Goal: Find specific page/section: Find specific page/section

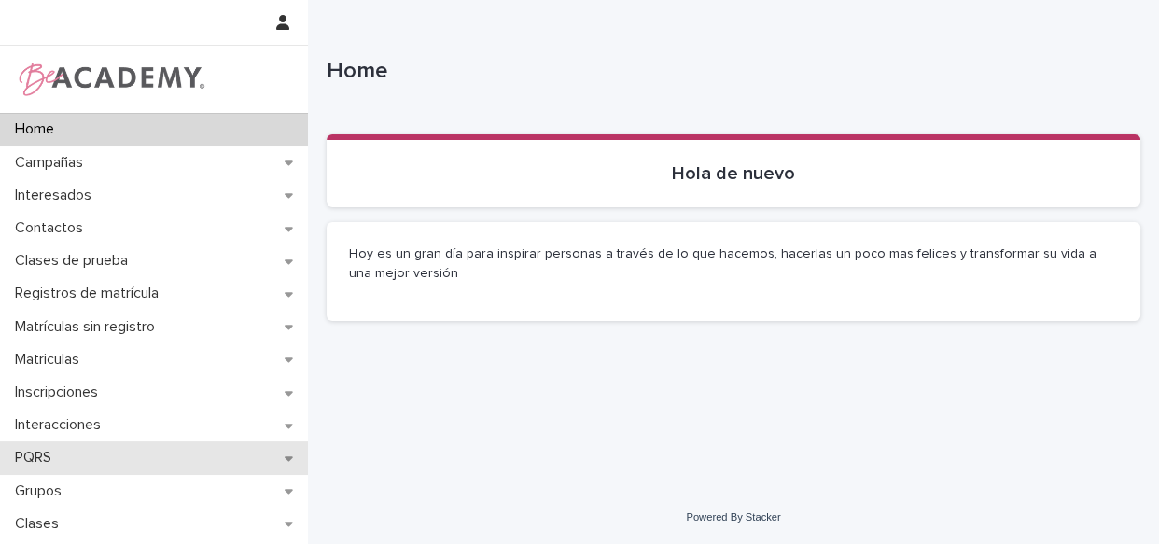
click at [135, 466] on div "PQRS" at bounding box center [154, 457] width 308 height 33
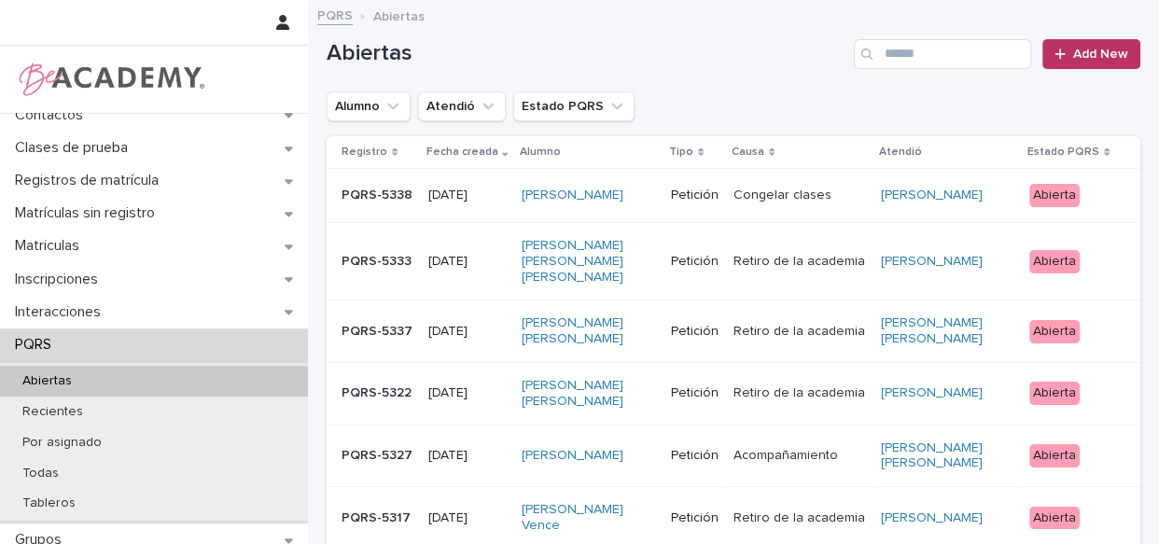
scroll to position [157, 0]
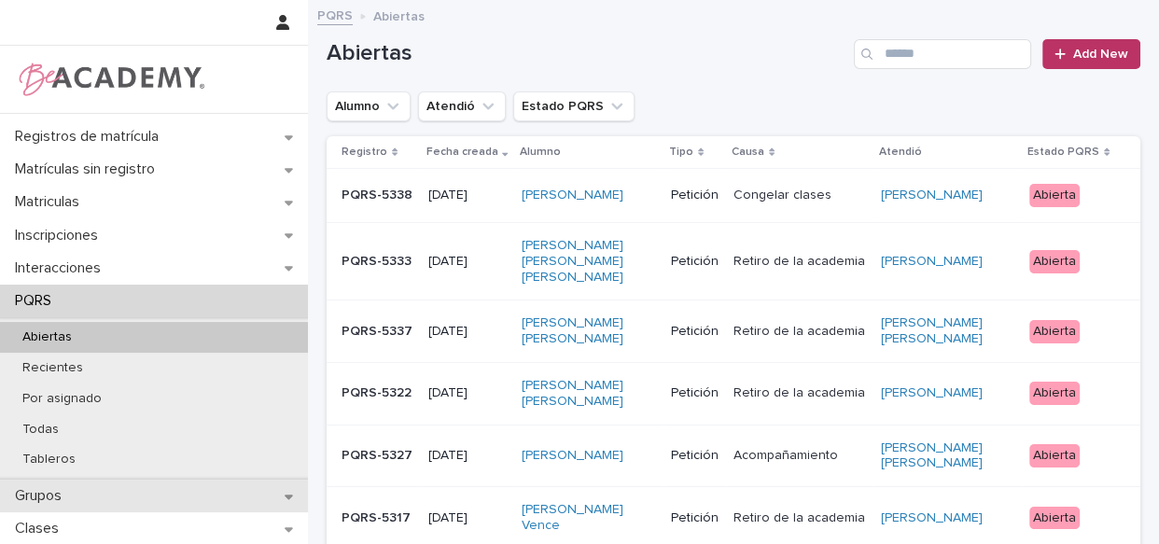
click at [53, 491] on p "Grupos" at bounding box center [41, 496] width 69 height 18
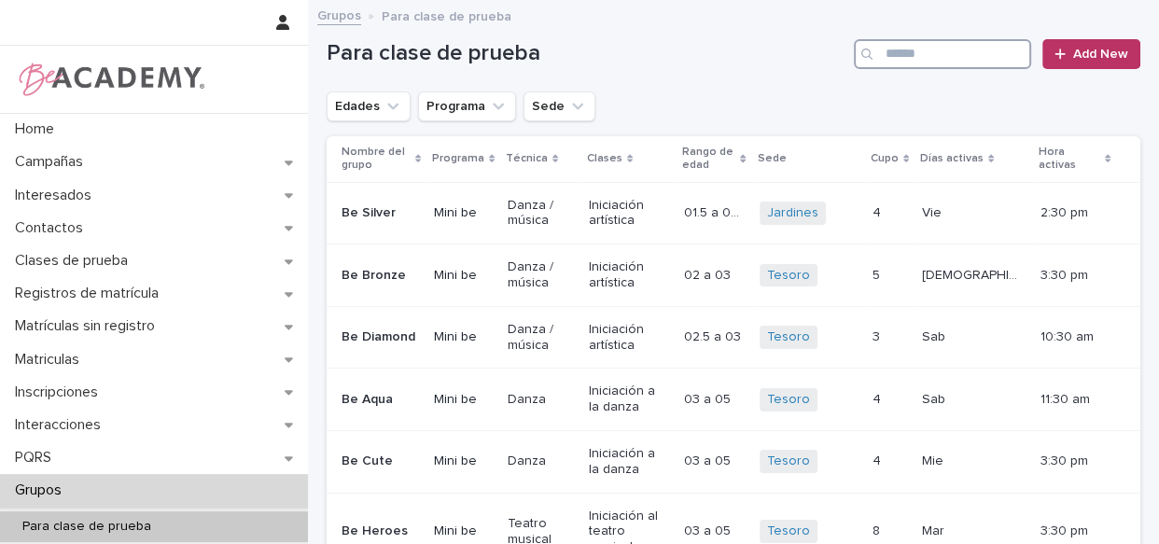
click at [938, 65] on input "Search" at bounding box center [942, 54] width 177 height 30
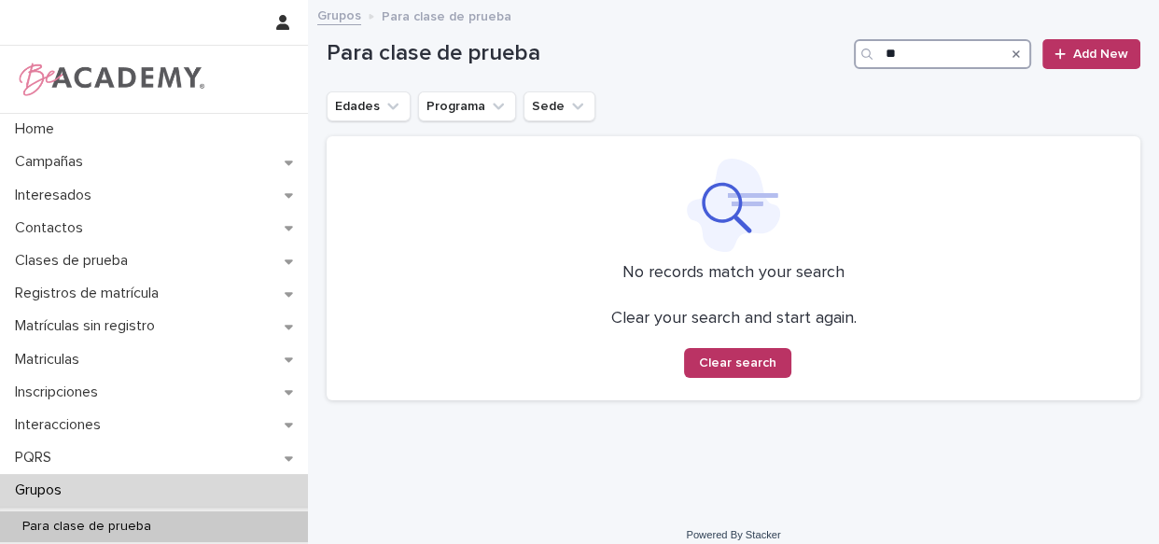
type input "*"
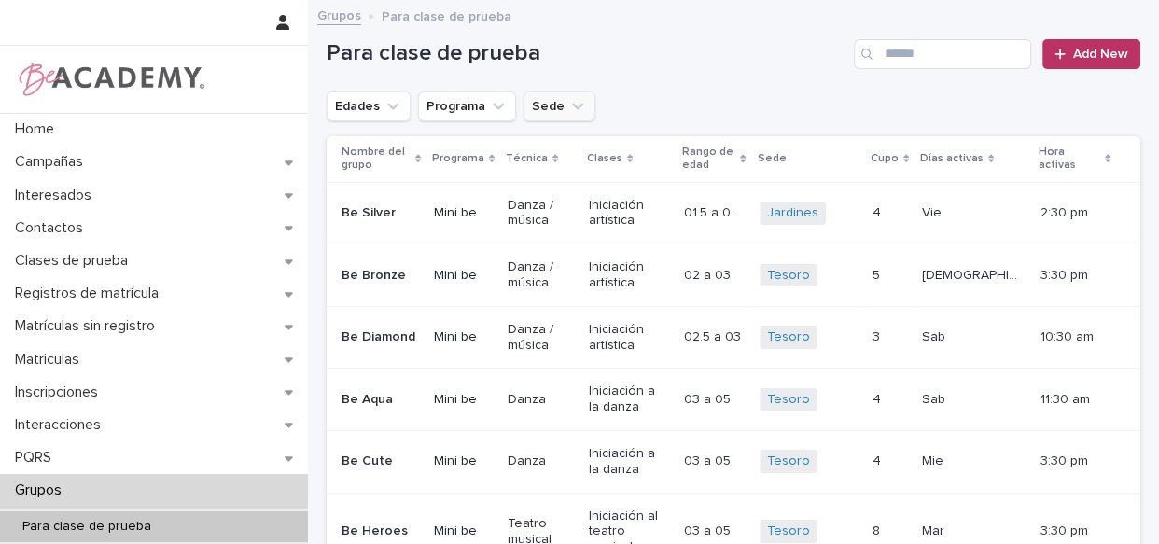
click at [561, 117] on button "Sede" at bounding box center [559, 106] width 72 height 30
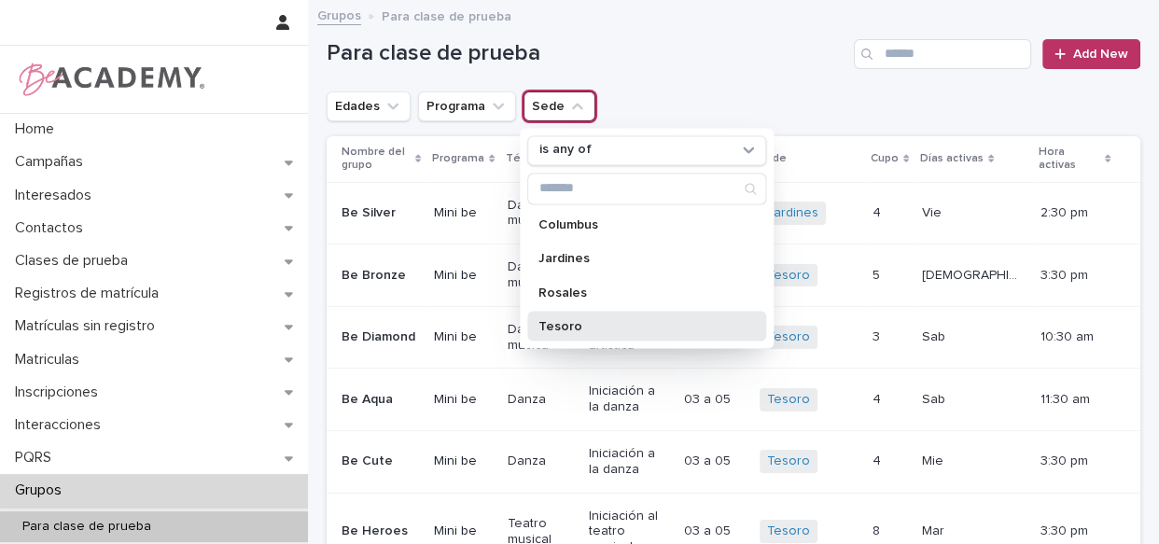
click at [576, 315] on div "Tesoro" at bounding box center [646, 326] width 239 height 30
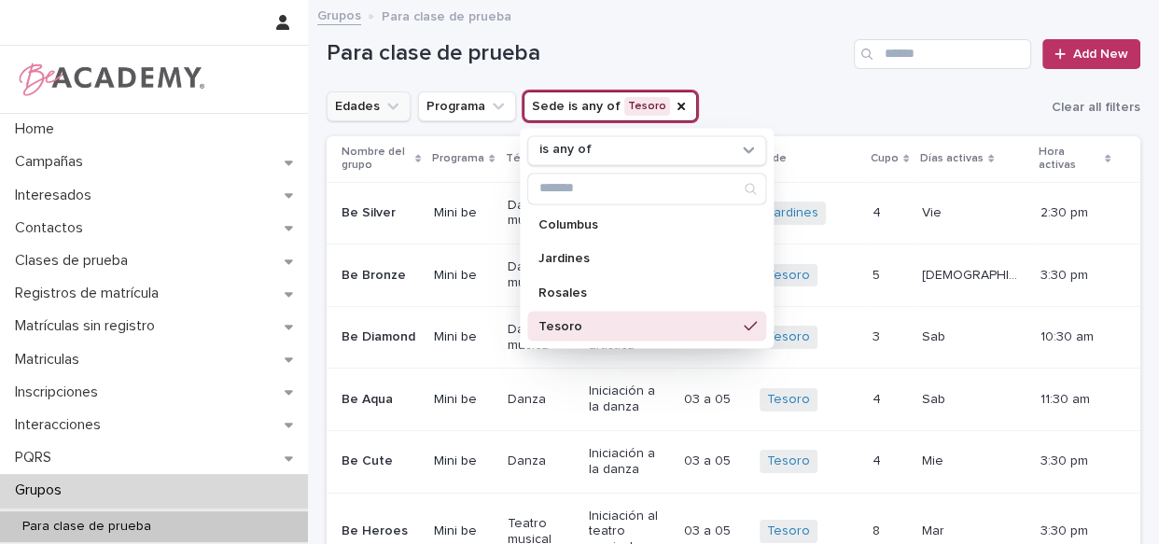
click at [347, 91] on button "Edades" at bounding box center [369, 106] width 84 height 30
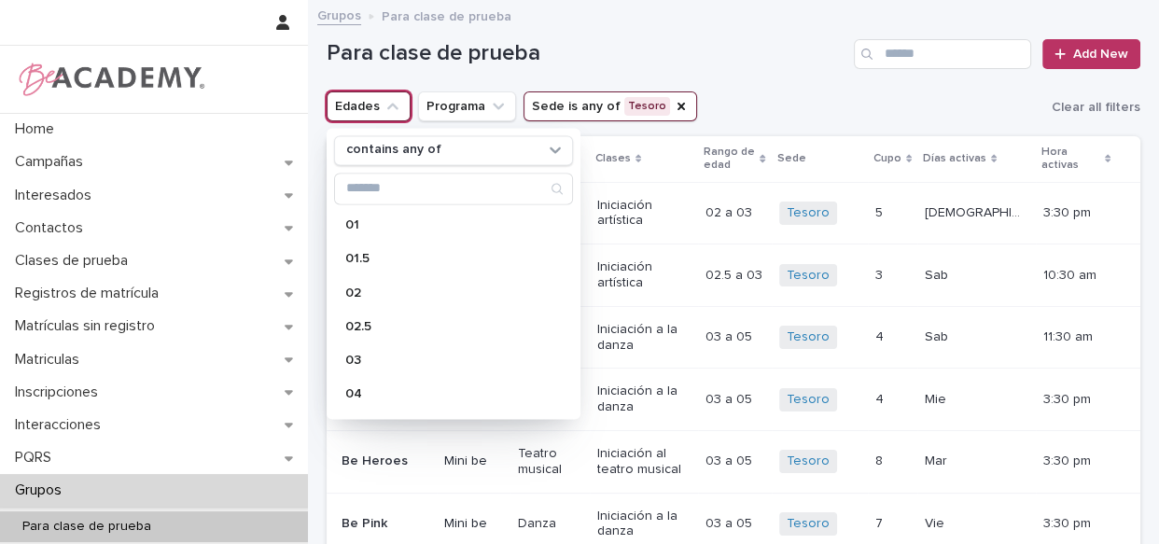
drag, startPoint x: 562, startPoint y: 70, endPoint x: 634, endPoint y: 70, distance: 72.8
click at [572, 70] on div "Para clase de prueba Add New" at bounding box center [734, 47] width 814 height 90
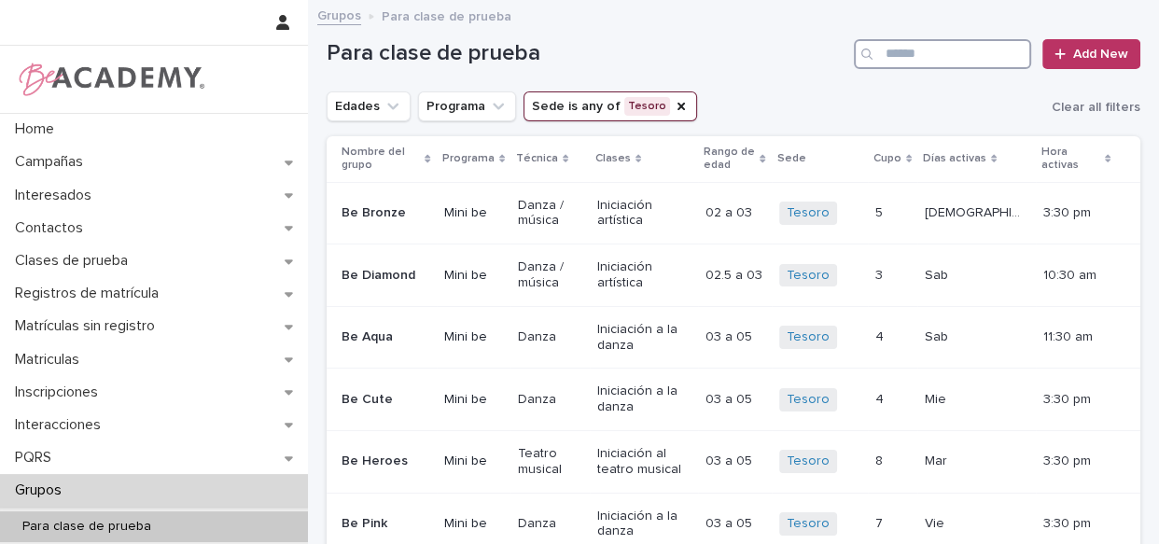
click at [896, 53] on input "Search" at bounding box center [942, 54] width 177 height 30
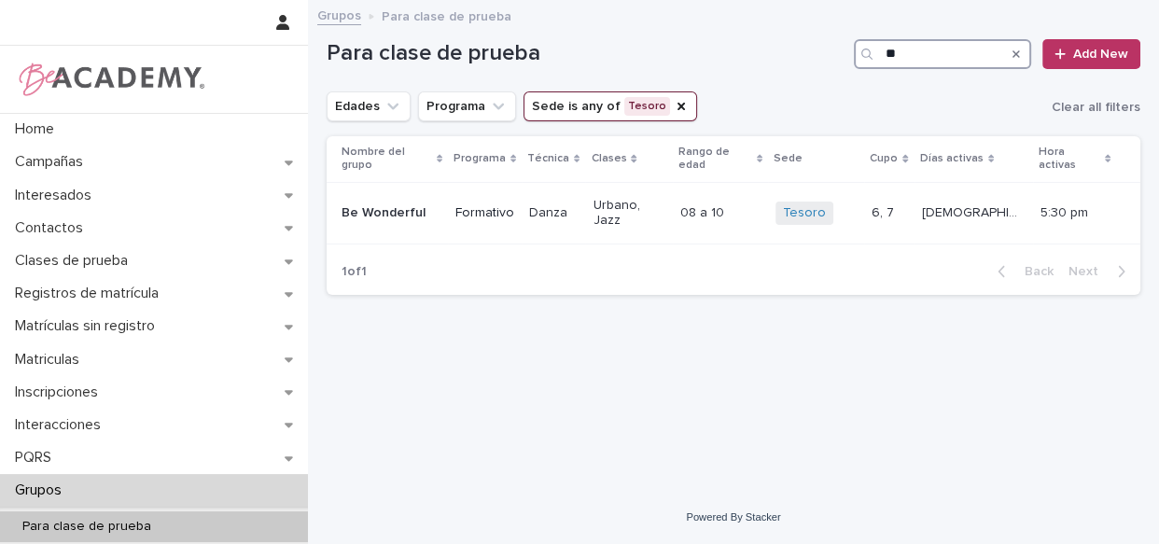
type input "*"
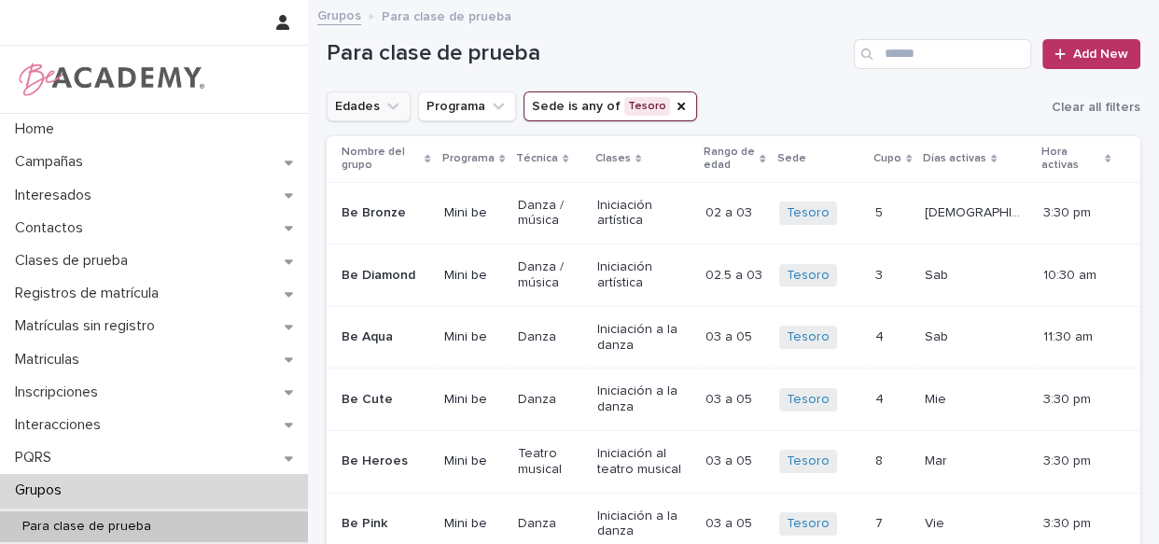
click at [394, 94] on button "Edades" at bounding box center [369, 106] width 84 height 30
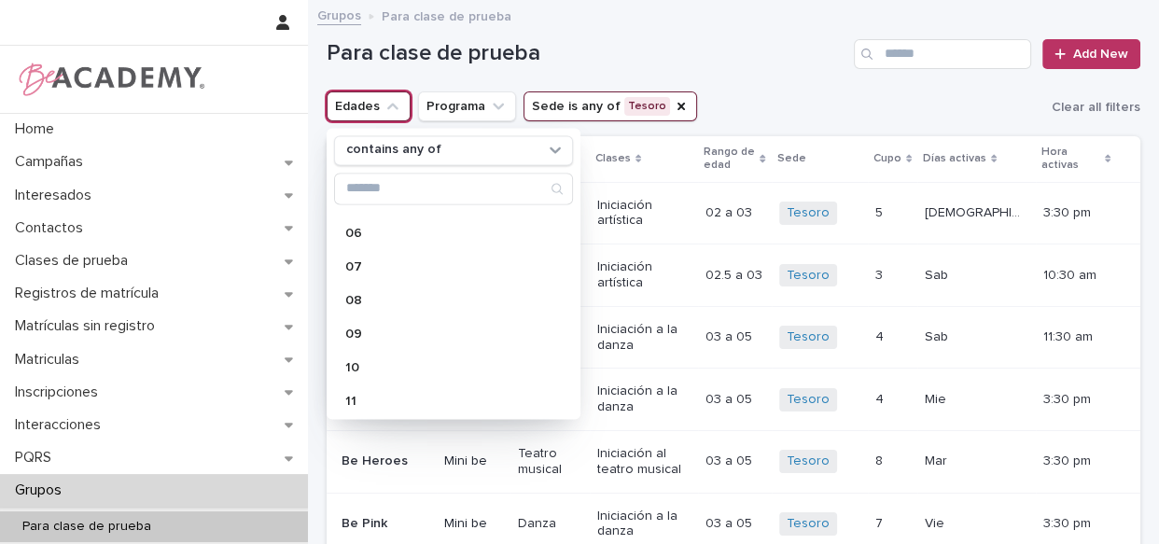
scroll to position [251, 0]
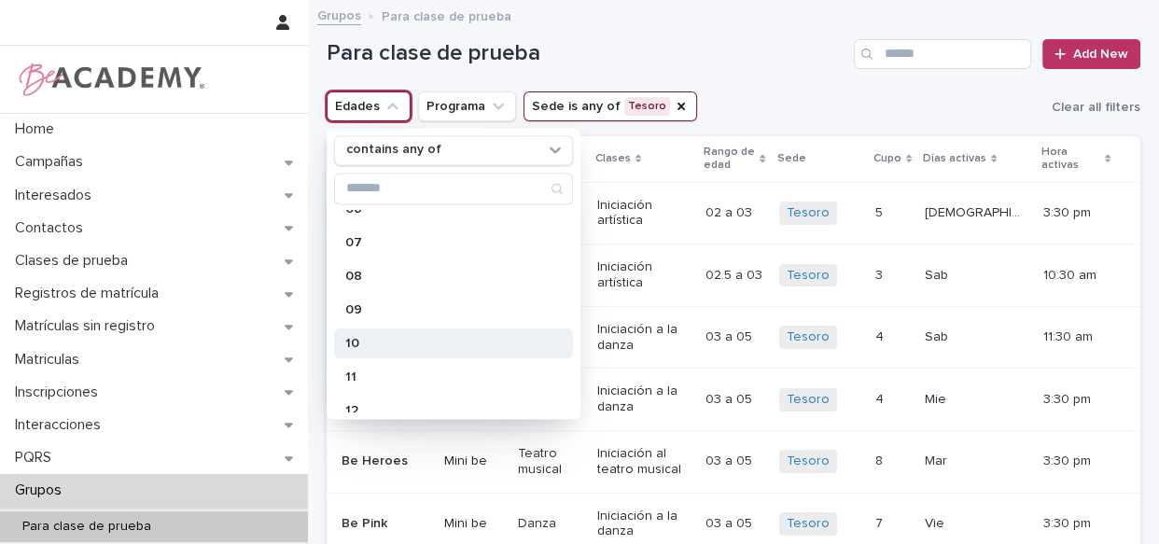
click at [416, 348] on p "10" at bounding box center [444, 343] width 198 height 13
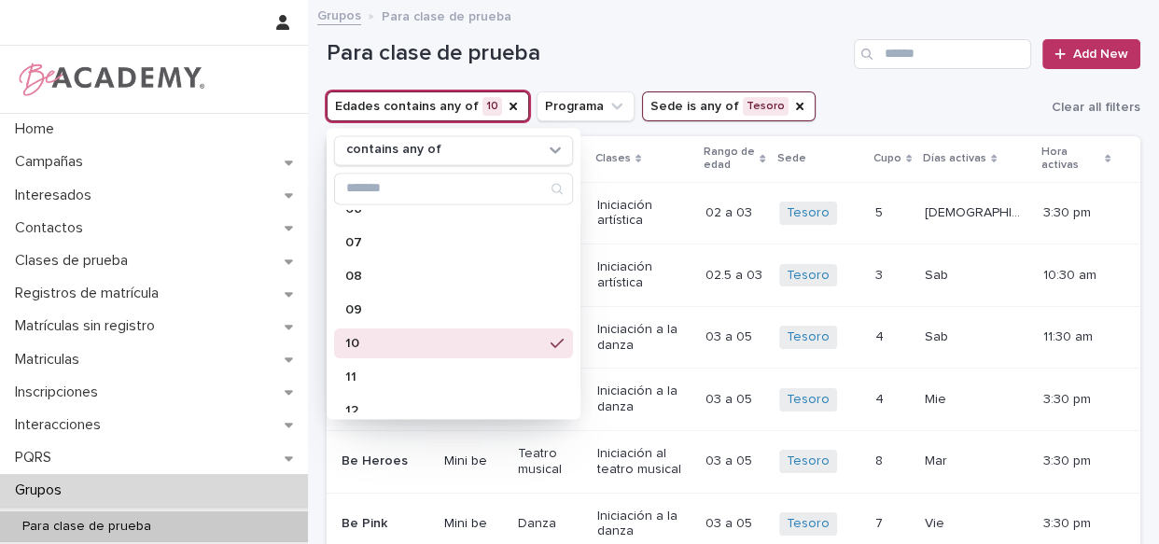
click at [615, 45] on h1 "Para clase de prueba" at bounding box center [587, 53] width 520 height 27
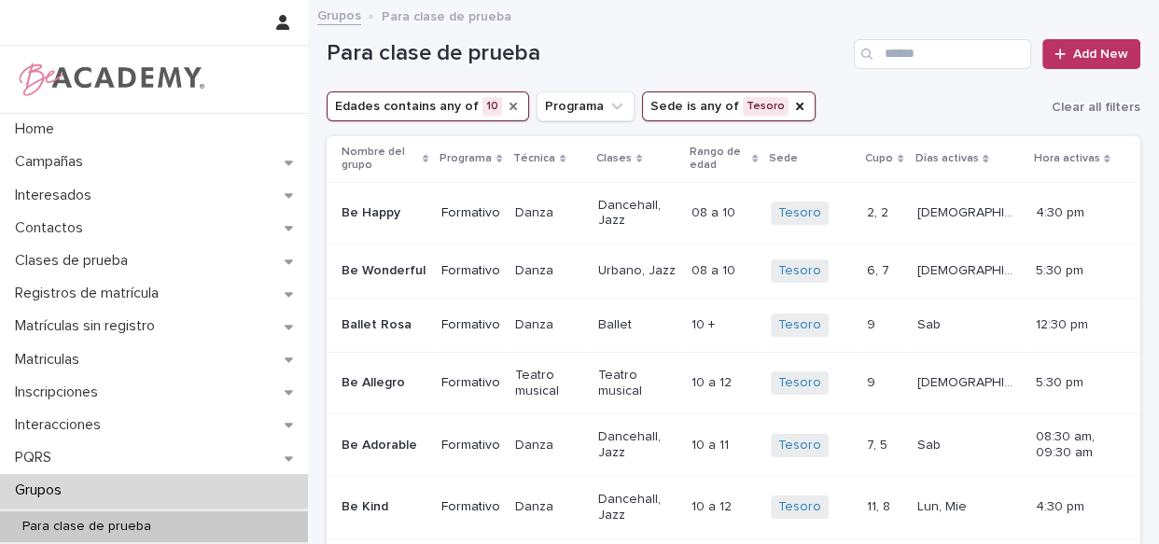
click at [506, 102] on icon "Edades" at bounding box center [513, 106] width 15 height 15
